Goal: Task Accomplishment & Management: Manage account settings

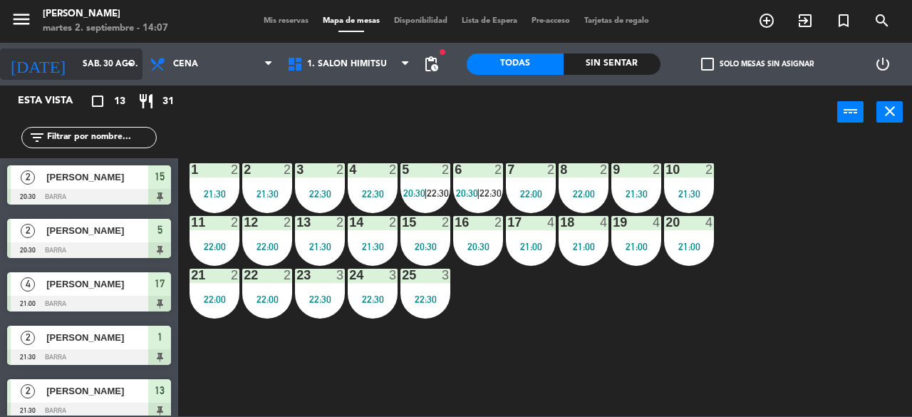
click at [76, 74] on input "sáb. 30 ago." at bounding box center [132, 64] width 113 height 24
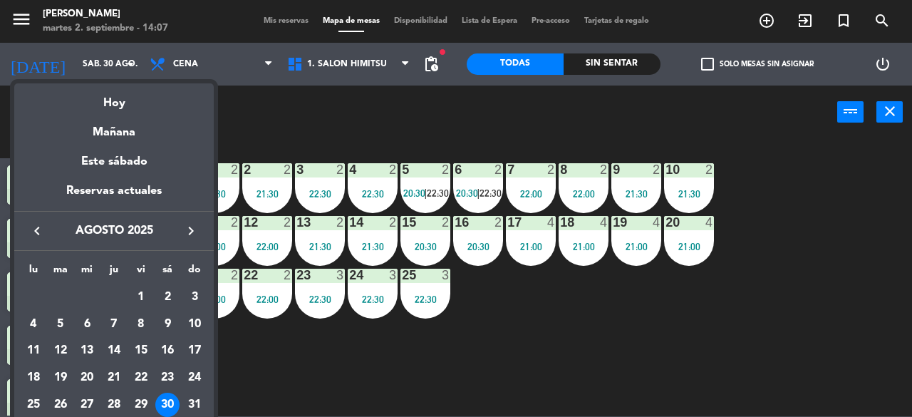
click at [192, 222] on icon "keyboard_arrow_right" at bounding box center [190, 230] width 17 height 17
click at [56, 321] on div "2" at bounding box center [60, 324] width 24 height 24
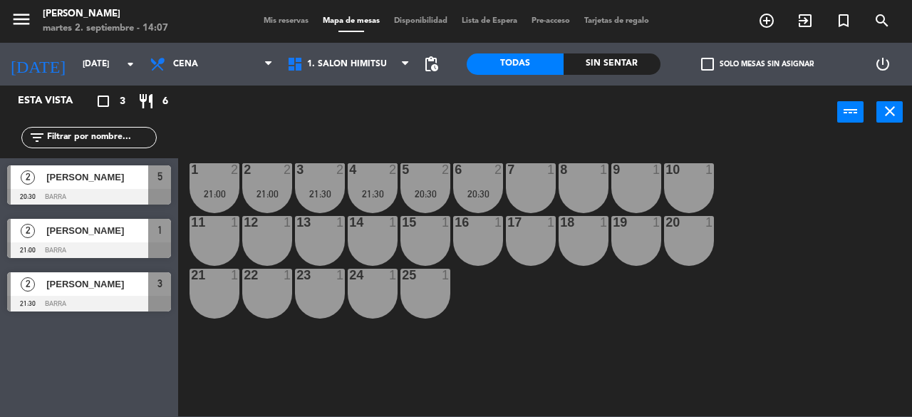
click at [122, 189] on div at bounding box center [89, 197] width 164 height 16
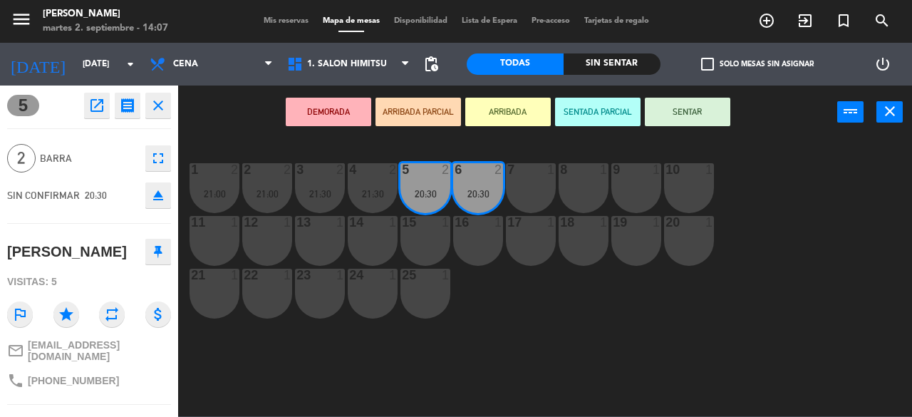
click at [29, 109] on span "5" at bounding box center [23, 105] width 32 height 21
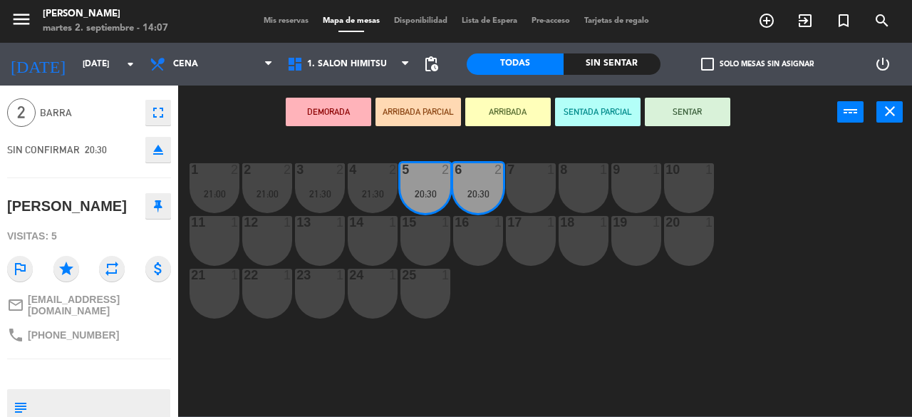
scroll to position [46, 0]
click at [79, 329] on span "[PHONE_NUMBER]" at bounding box center [73, 334] width 91 height 11
copy div "phone"
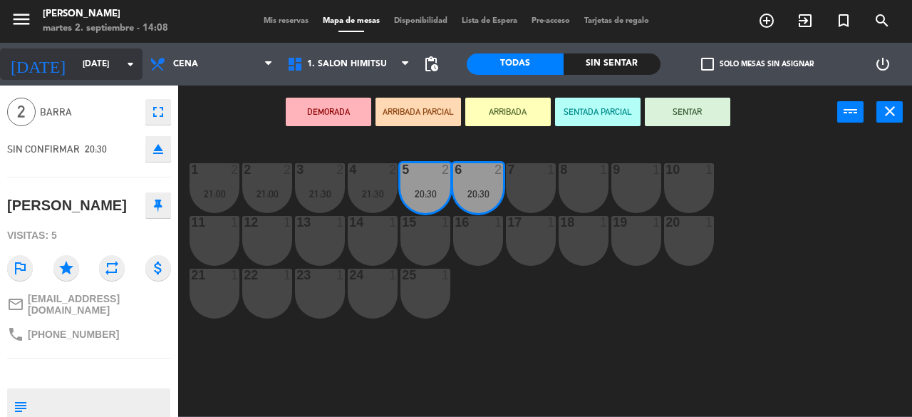
click at [76, 73] on input "[DATE]" at bounding box center [132, 64] width 113 height 24
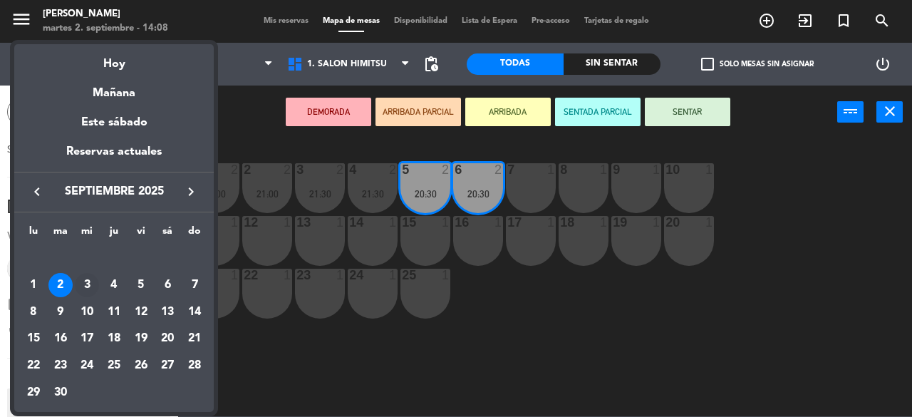
click at [84, 289] on div "3" at bounding box center [87, 285] width 24 height 24
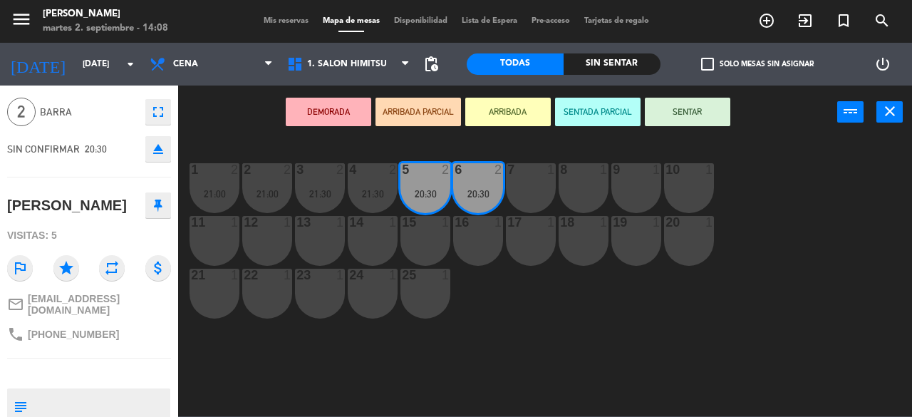
type input "[DATE]"
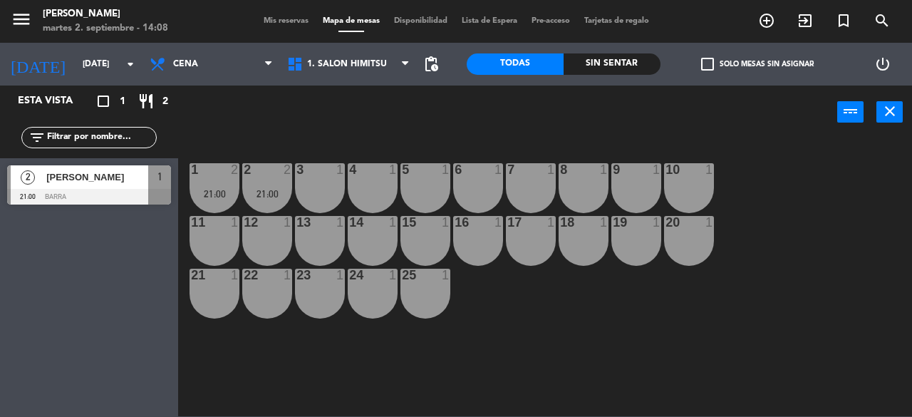
click at [84, 192] on div at bounding box center [89, 197] width 164 height 16
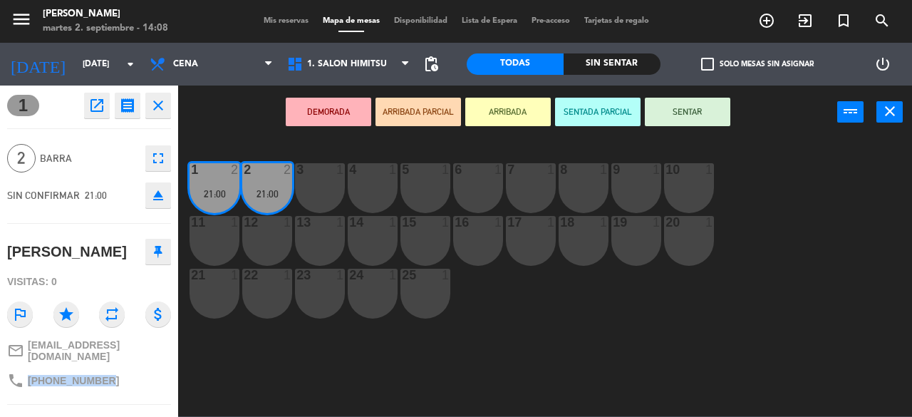
drag, startPoint x: 110, startPoint y: 375, endPoint x: 28, endPoint y: 368, distance: 82.3
click at [28, 368] on div "phone [PHONE_NUMBER]" at bounding box center [89, 380] width 164 height 27
copy span "[PHONE_NUMBER]"
click at [450, 25] on span "Disponibilidad" at bounding box center [421, 21] width 68 height 8
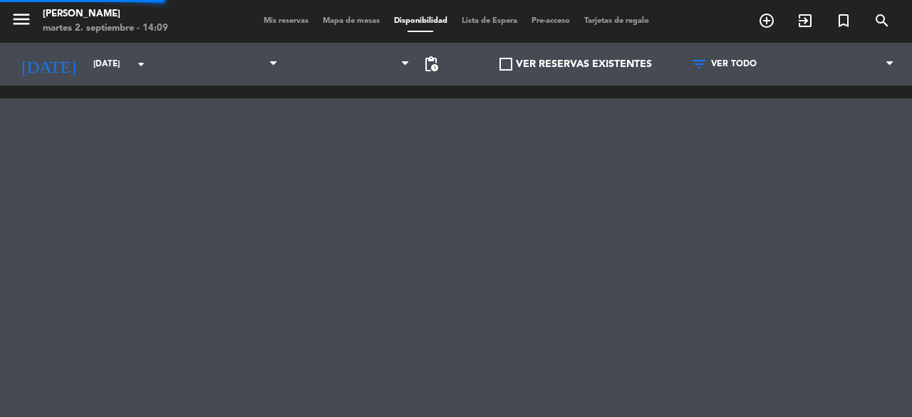
click at [417, 28] on div "menu Kichi Sushi [DATE] 2. septiembre - 14:09 Mis reservas Mapa de mesas Dispon…" at bounding box center [456, 21] width 912 height 43
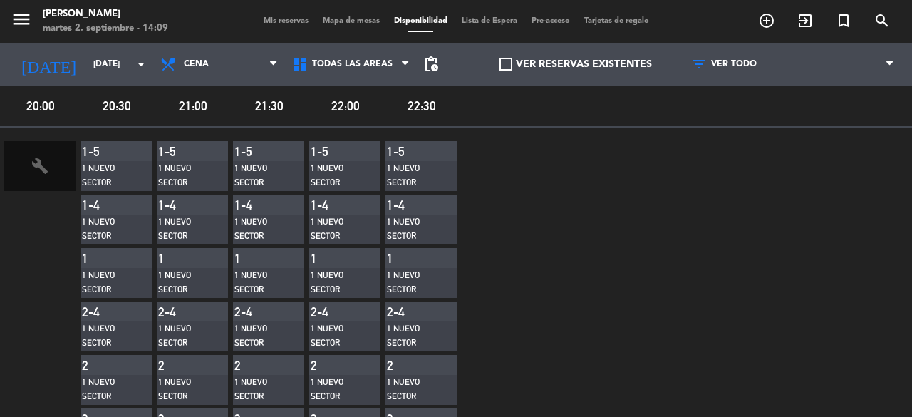
click at [560, 25] on span "Pre-acceso" at bounding box center [551, 21] width 53 height 8
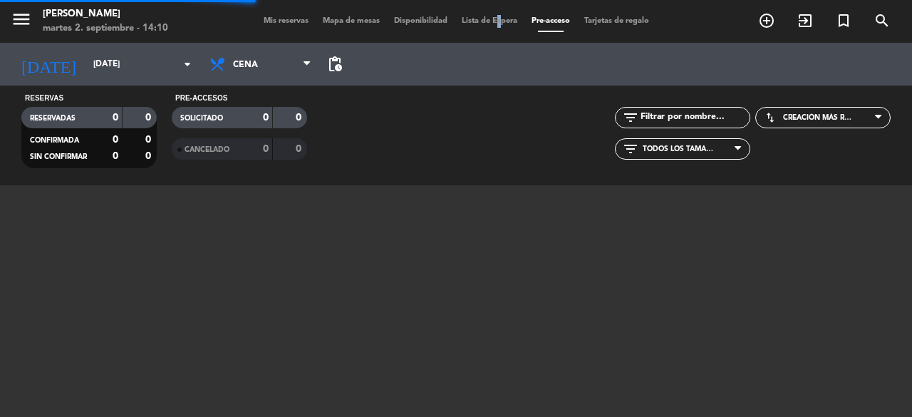
click at [493, 25] on span "Lista de Espera" at bounding box center [490, 21] width 70 height 8
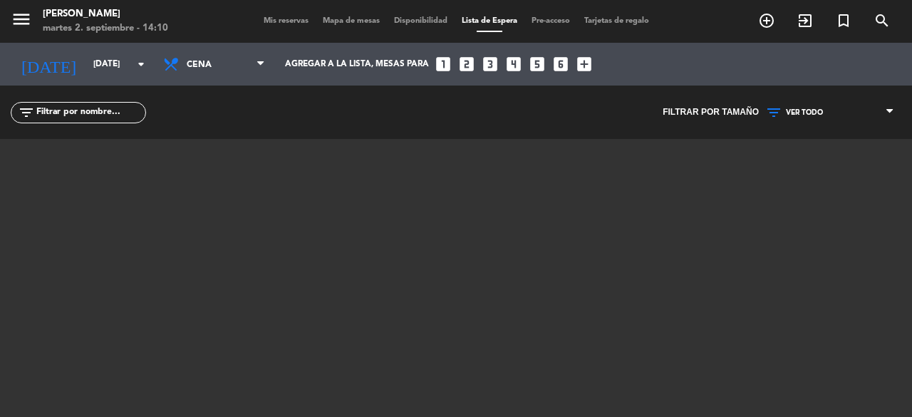
click at [298, 24] on span "Mis reservas" at bounding box center [286, 21] width 59 height 8
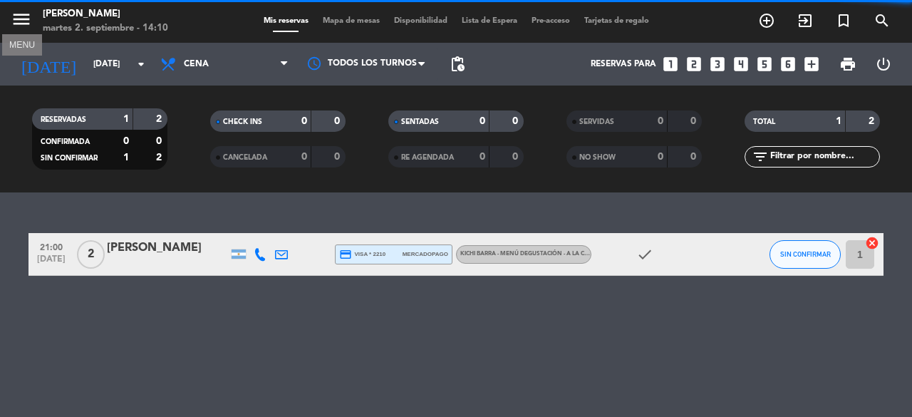
click at [24, 30] on button "menu" at bounding box center [21, 22] width 21 height 26
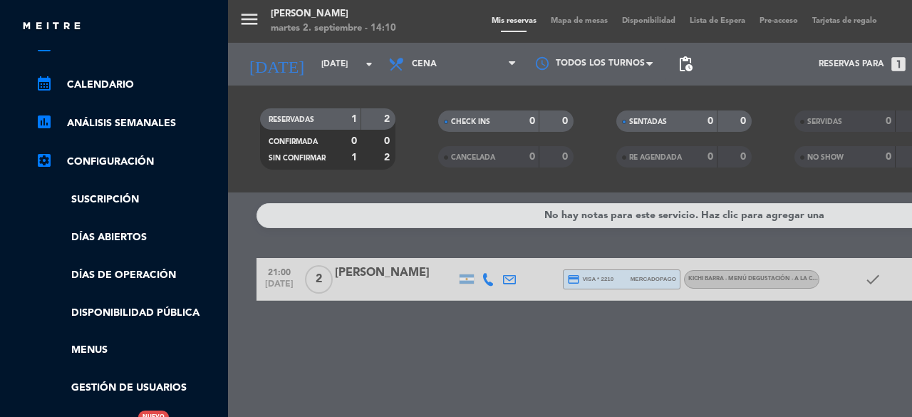
scroll to position [161, 0]
click at [111, 235] on link "Días abiertos" at bounding box center [128, 237] width 185 height 16
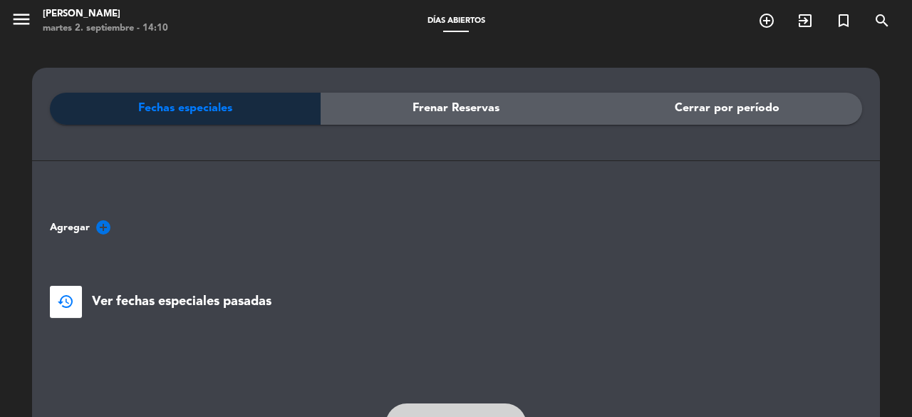
click at [418, 105] on span "Frenar Reservas" at bounding box center [456, 108] width 87 height 19
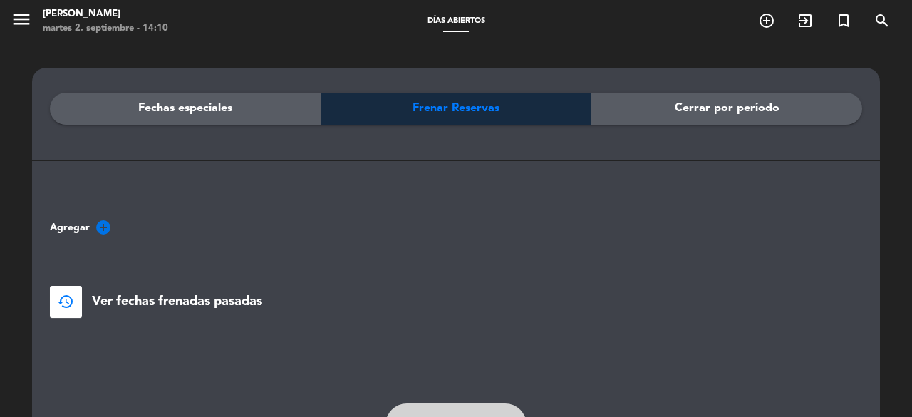
scroll to position [83, 0]
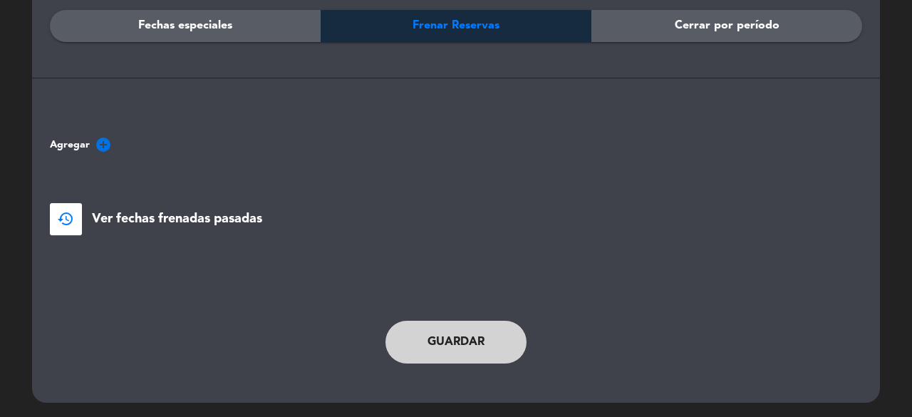
click at [98, 143] on icon "add_circle" at bounding box center [103, 144] width 17 height 17
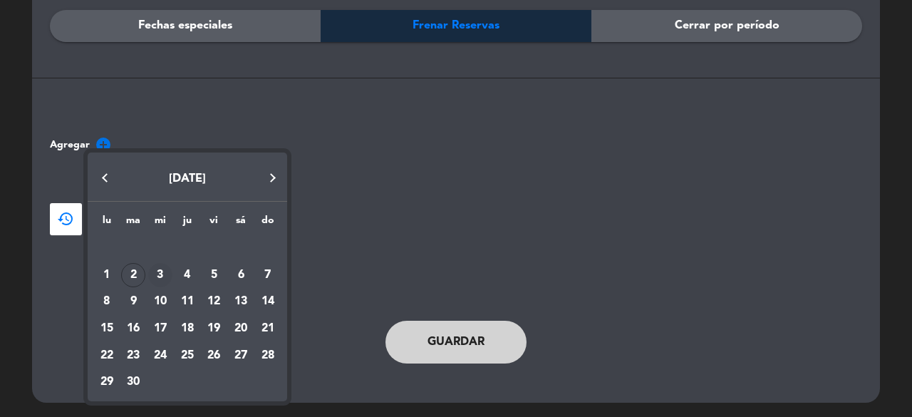
click at [160, 273] on div "3" at bounding box center [160, 275] width 24 height 24
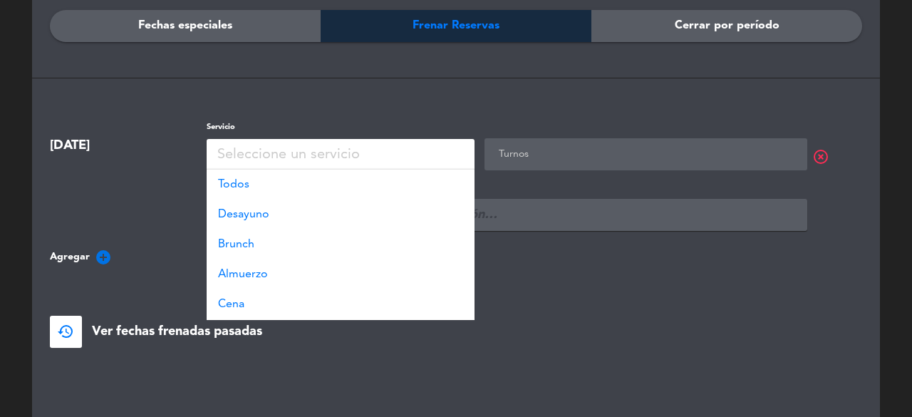
click at [340, 153] on div "Seleccione un servicio" at bounding box center [288, 155] width 143 height 24
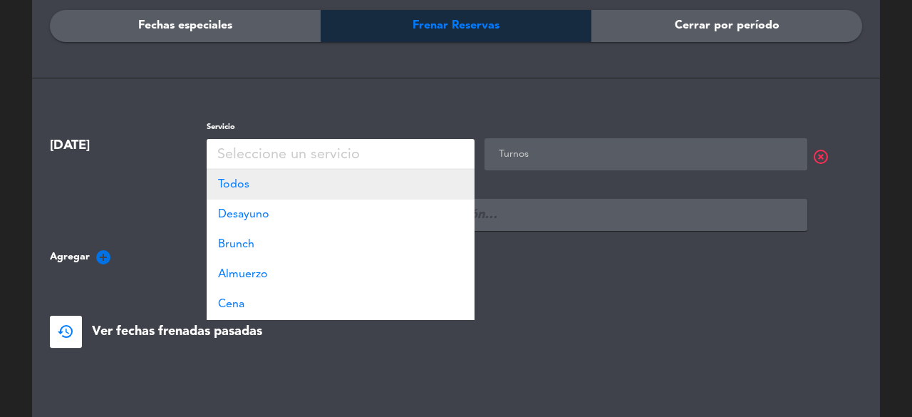
click at [301, 187] on div "Todos" at bounding box center [341, 185] width 268 height 30
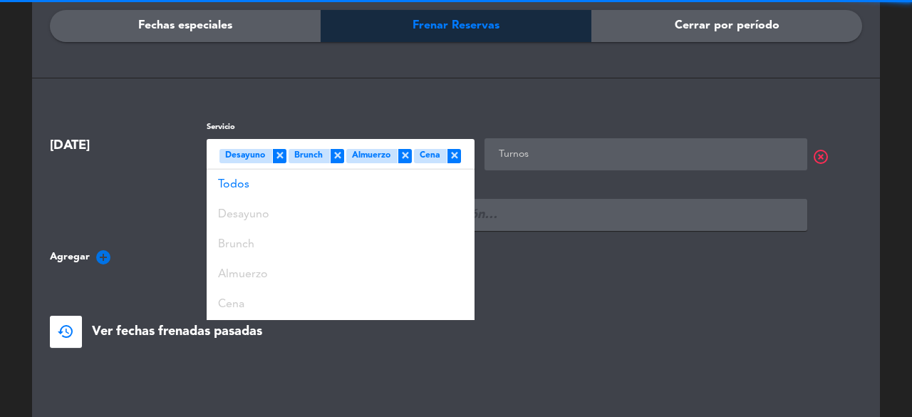
click at [573, 142] on div "Turnos" at bounding box center [646, 150] width 323 height 24
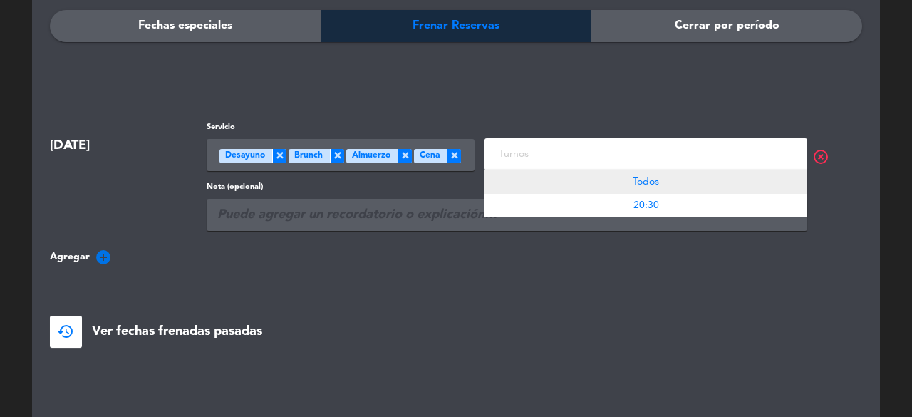
click at [685, 185] on div "Todos" at bounding box center [646, 182] width 323 height 24
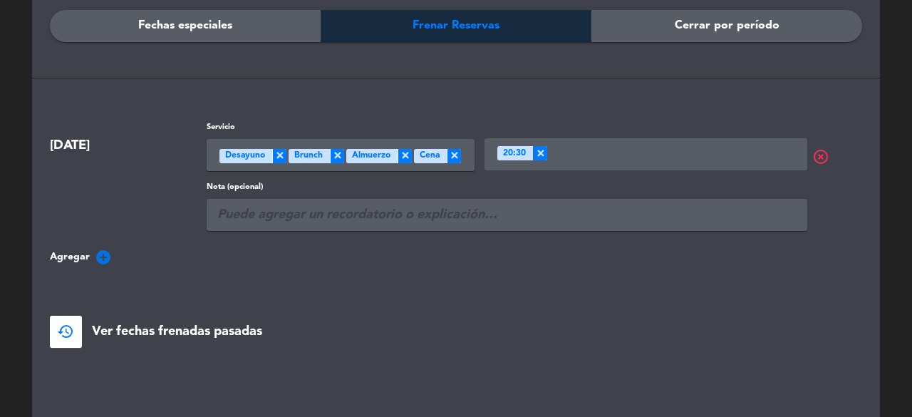
click at [416, 216] on input "text" at bounding box center [507, 215] width 601 height 32
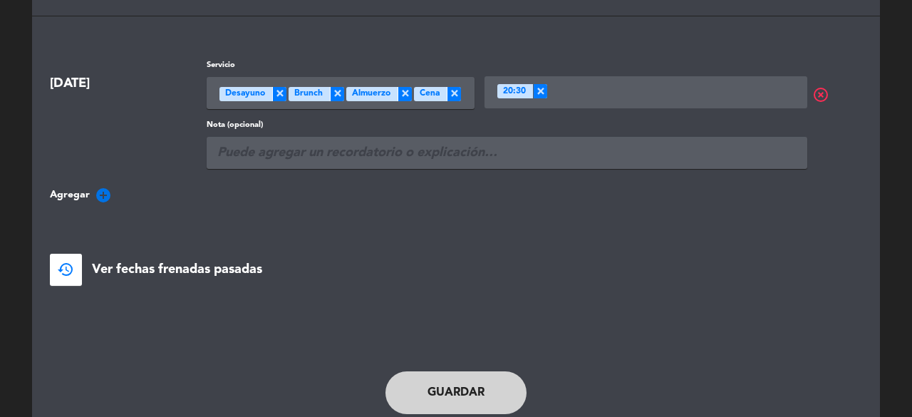
scroll to position [147, 0]
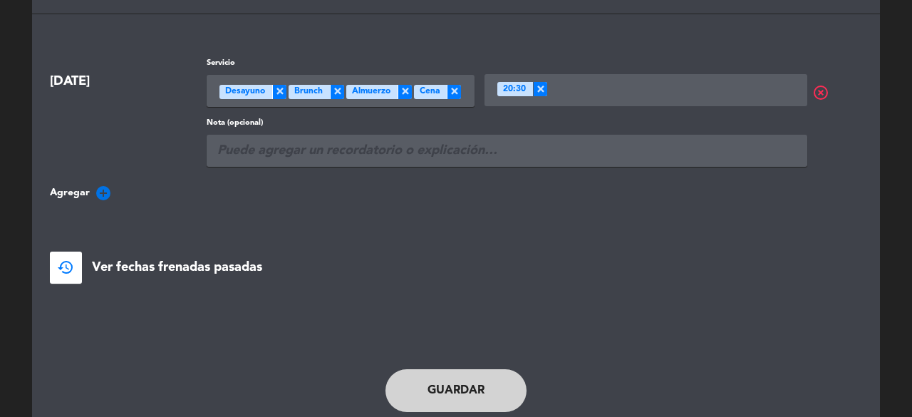
click at [477, 379] on button "Guardar" at bounding box center [456, 390] width 141 height 43
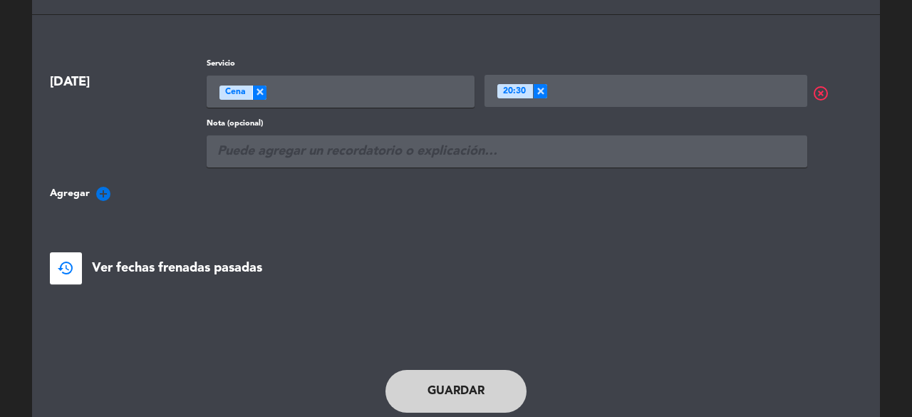
scroll to position [195, 0]
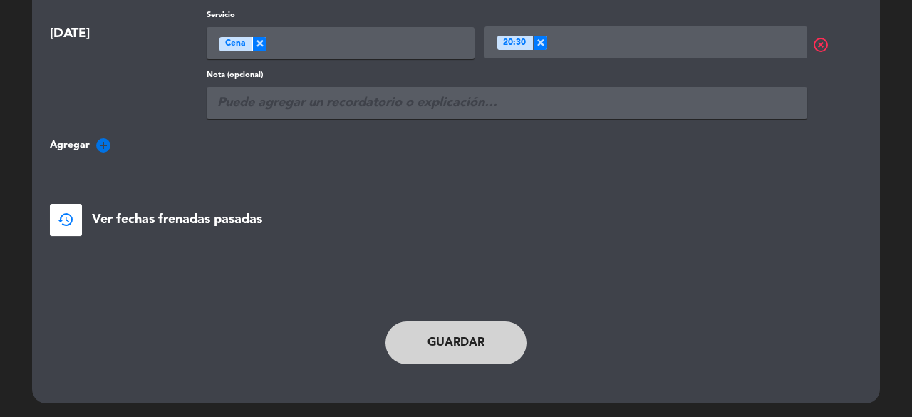
click at [472, 344] on button "Guardar" at bounding box center [456, 342] width 141 height 43
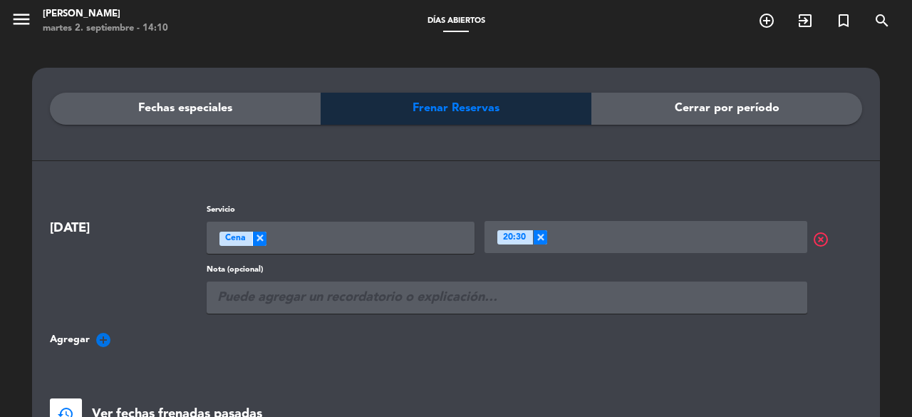
click at [658, 105] on div "Cerrar por período" at bounding box center [727, 109] width 271 height 32
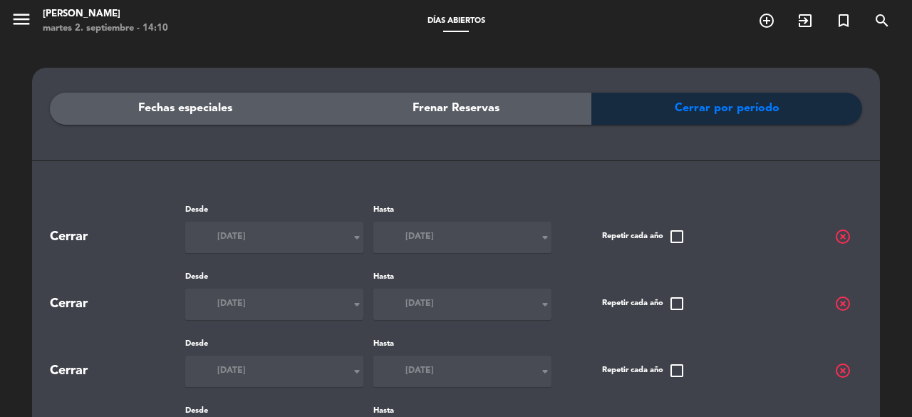
click at [509, 106] on div "Frenar Reservas" at bounding box center [456, 109] width 271 height 32
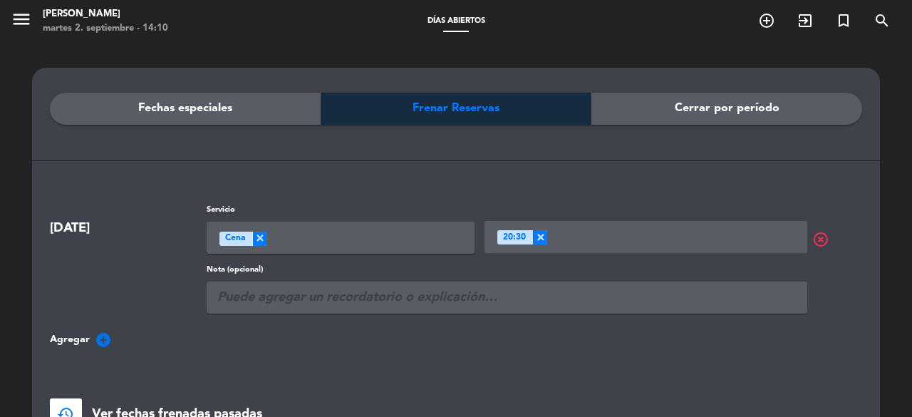
scroll to position [195, 0]
